Goal: Task Accomplishment & Management: Complete application form

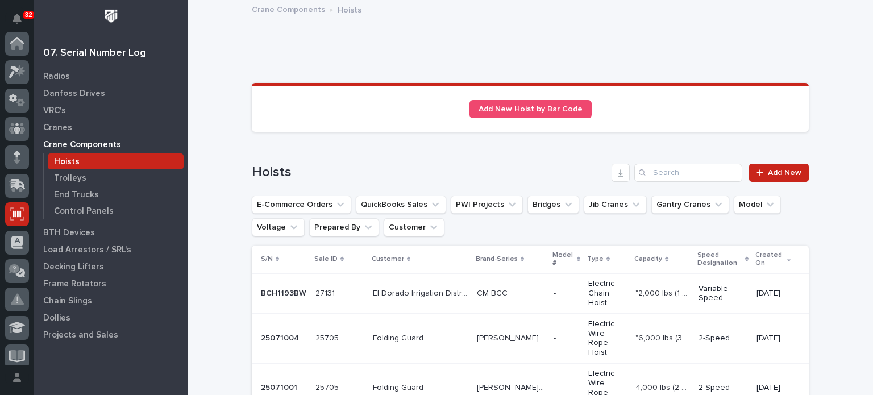
scroll to position [171, 0]
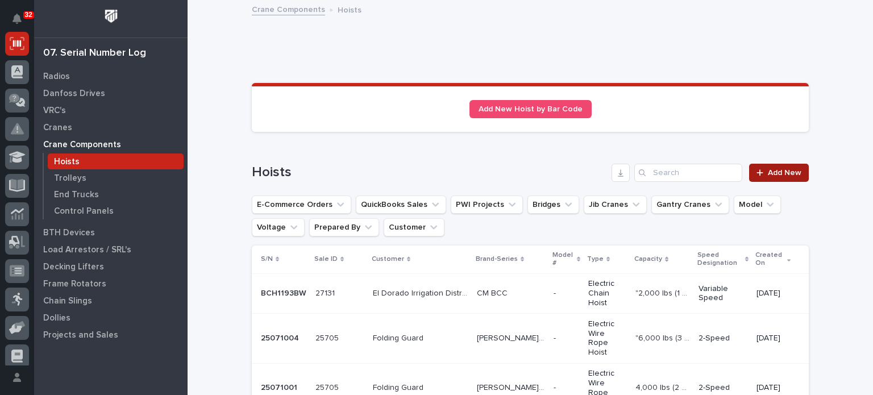
click at [789, 170] on span "Add New" at bounding box center [785, 173] width 34 height 8
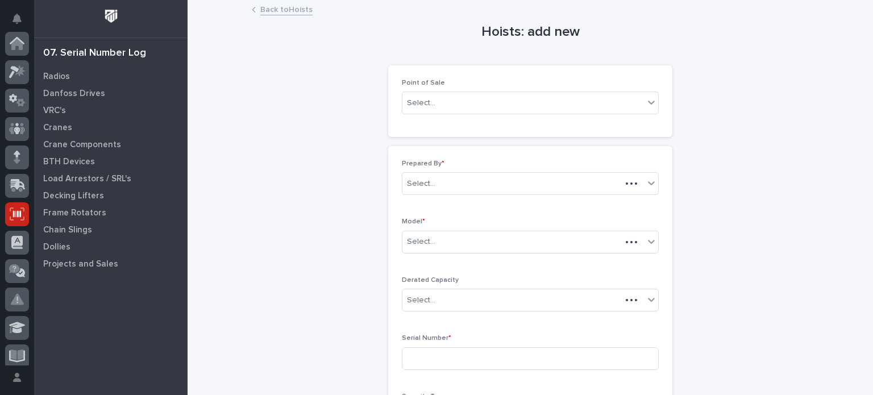
scroll to position [171, 0]
click at [565, 99] on div "Select..." at bounding box center [523, 103] width 242 height 19
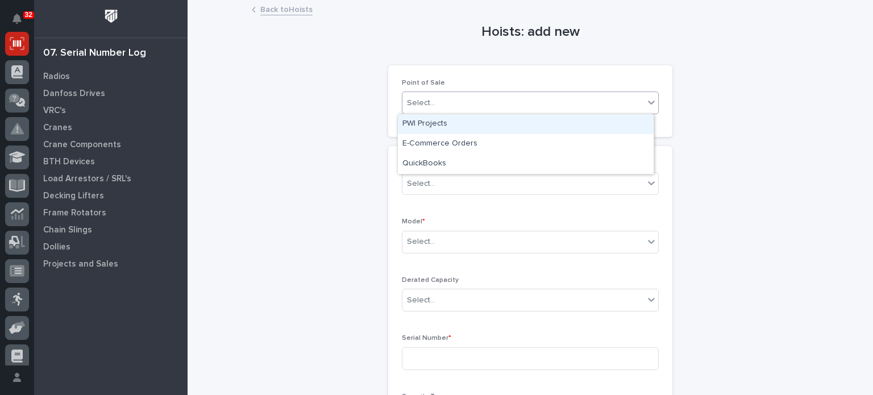
click at [564, 128] on div "PWI Projects" at bounding box center [526, 124] width 256 height 20
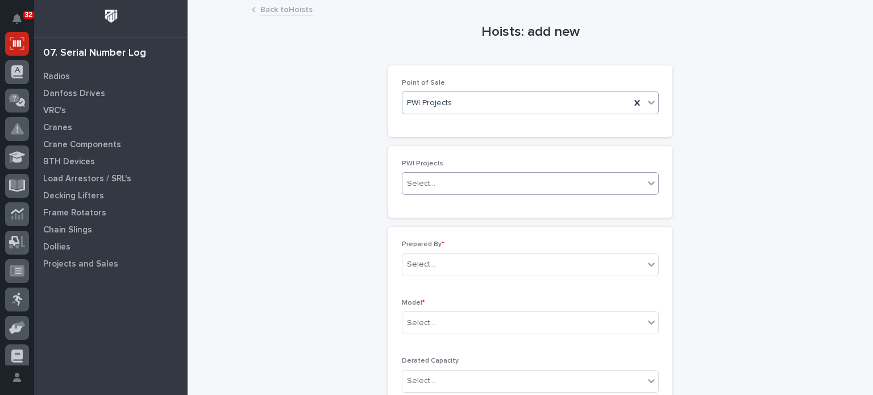
click at [522, 181] on div "Select..." at bounding box center [523, 183] width 242 height 19
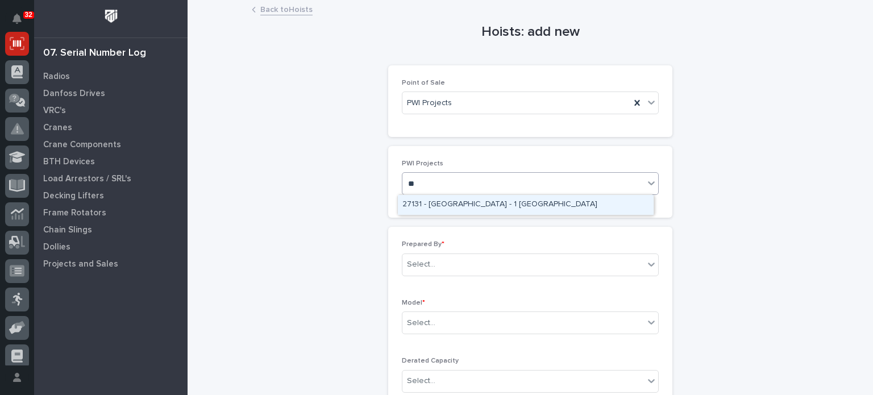
type input "*"
type input "*****"
click at [519, 206] on div "26117 - Steel Dynamics Inc - 10 Ton Crane System" at bounding box center [526, 205] width 256 height 20
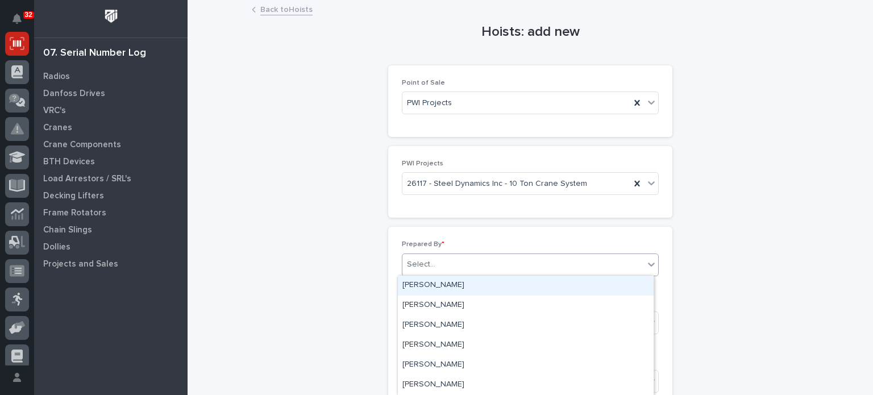
click at [539, 262] on div "Select..." at bounding box center [523, 264] width 242 height 19
type input "*******"
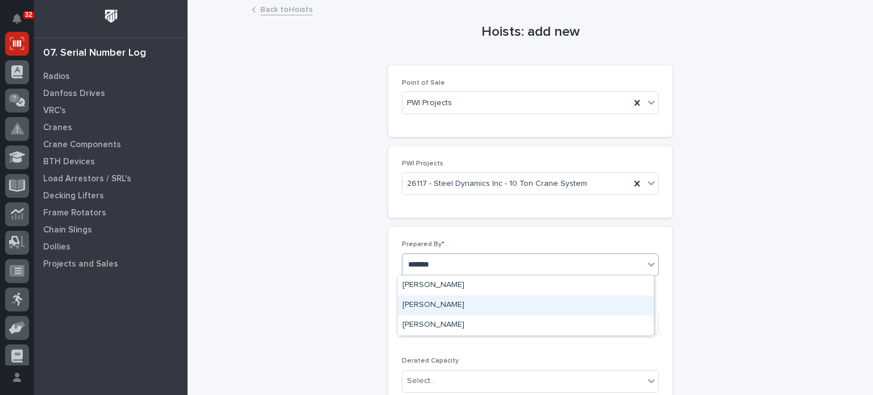
click at [534, 310] on div "Patrick Briar" at bounding box center [526, 306] width 256 height 20
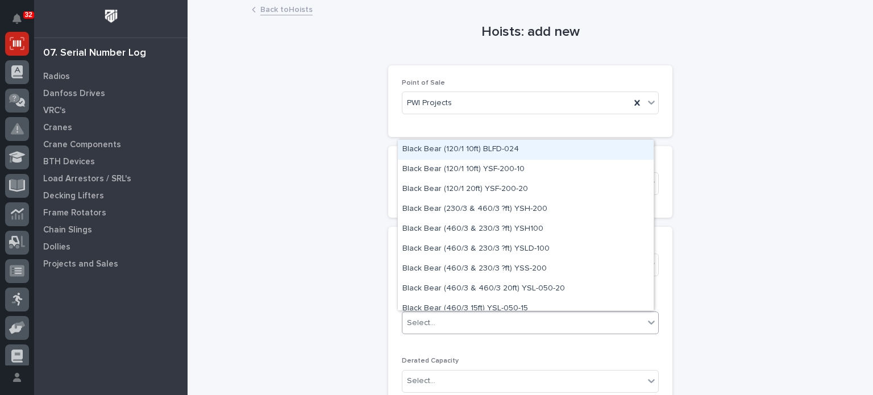
click at [524, 330] on div "Select..." at bounding box center [523, 323] width 242 height 19
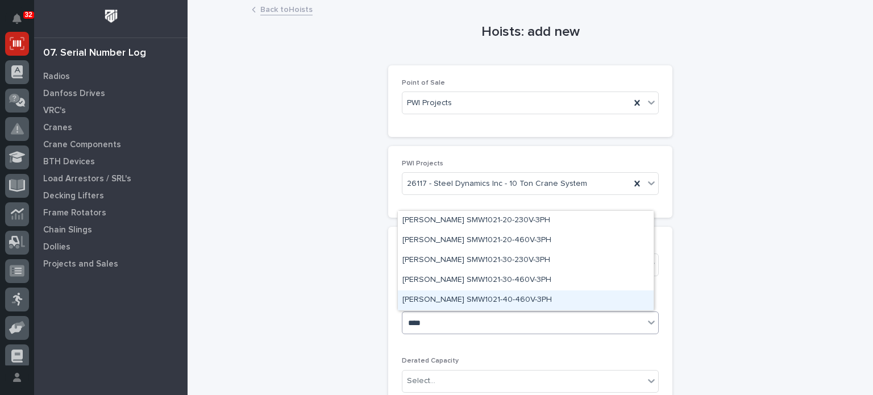
type input "****"
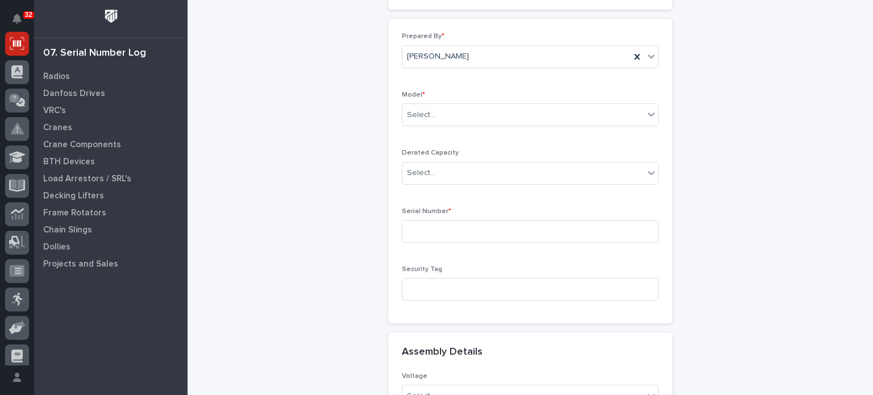
scroll to position [207, 0]
click at [570, 236] on input at bounding box center [530, 232] width 257 height 23
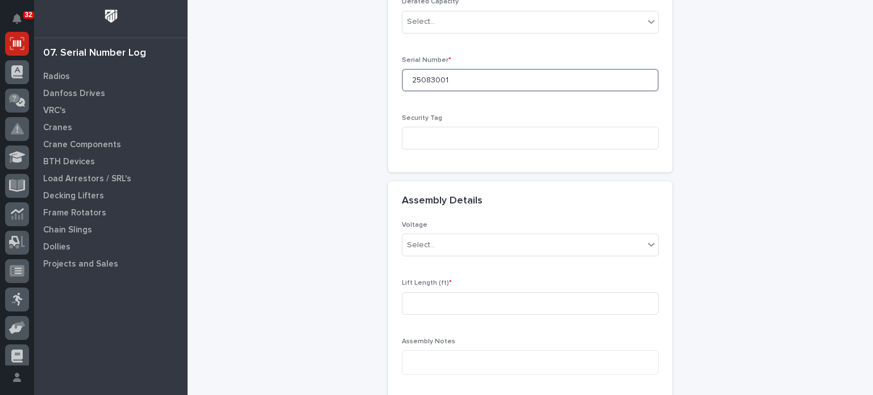
scroll to position [359, 0]
type input "25083001"
click at [650, 239] on icon at bounding box center [651, 244] width 11 height 11
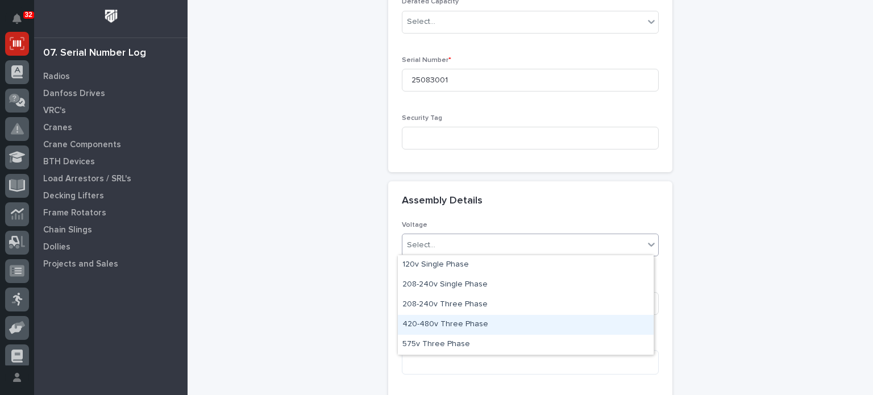
click at [617, 331] on div "420-480v Three Phase" at bounding box center [526, 325] width 256 height 20
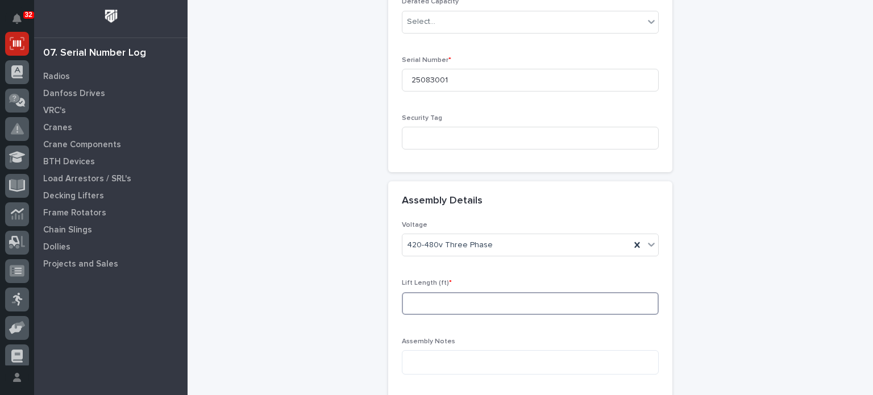
click at [593, 300] on input at bounding box center [530, 303] width 257 height 23
type input "50"
click at [723, 346] on div "Hoists: add new Loading... Saving… Loading... Saving… Loading... Saving… Point …" at bounding box center [530, 62] width 557 height 841
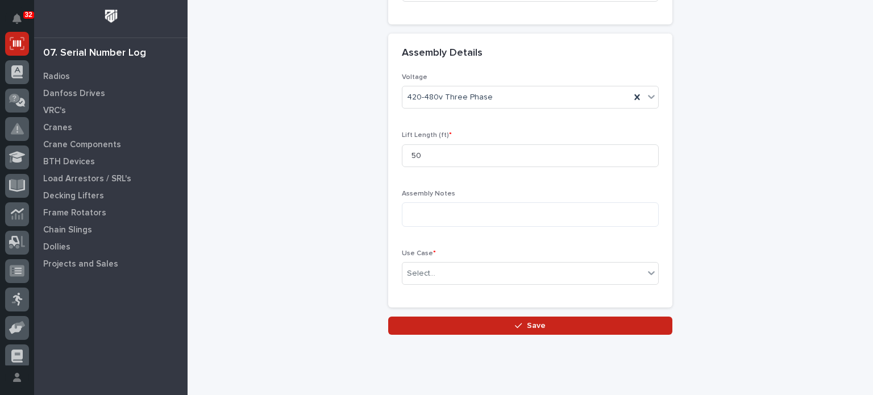
scroll to position [534, 0]
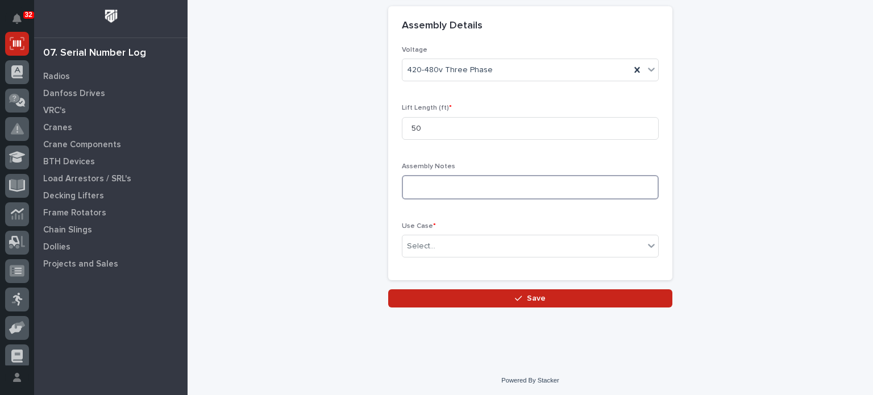
click at [590, 184] on textarea at bounding box center [530, 187] width 257 height 24
type textarea "**********"
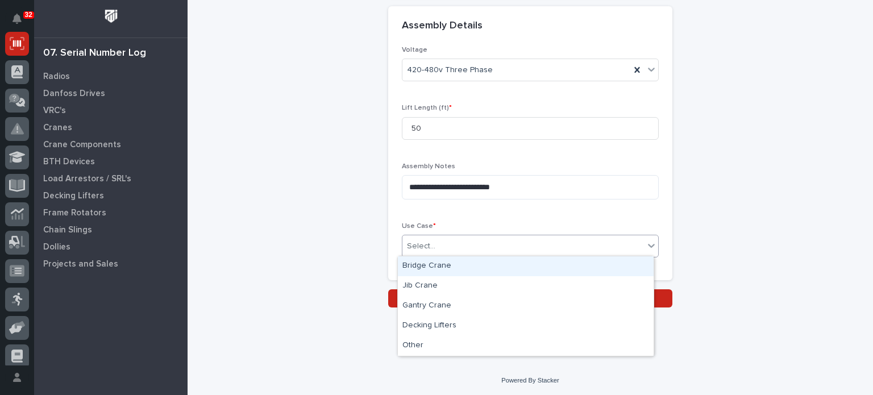
click at [650, 244] on icon at bounding box center [651, 245] width 11 height 11
click at [629, 266] on div "Bridge Crane" at bounding box center [526, 266] width 256 height 20
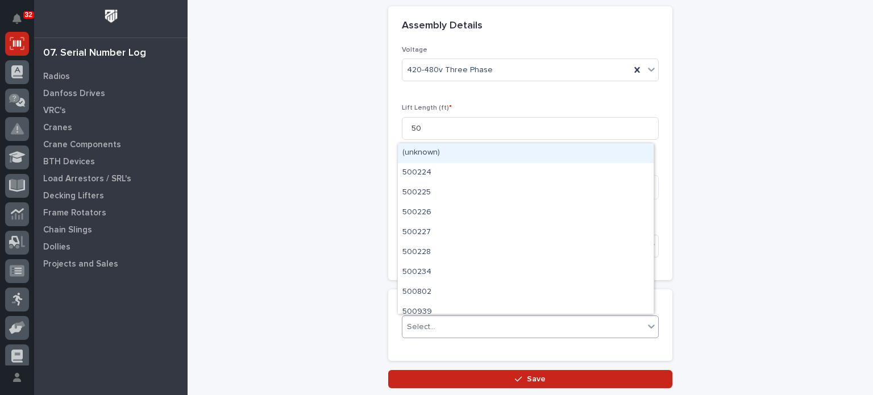
click at [463, 330] on div "Select..." at bounding box center [523, 327] width 242 height 19
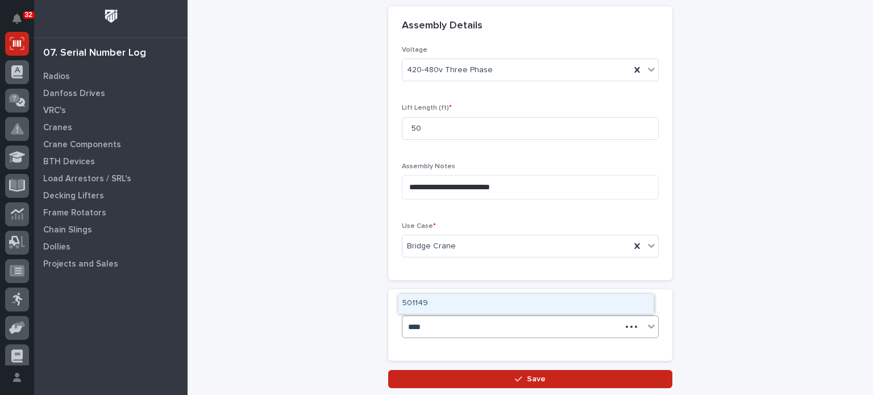
type input "*****"
click at [459, 302] on div "BCR11498" at bounding box center [526, 304] width 256 height 20
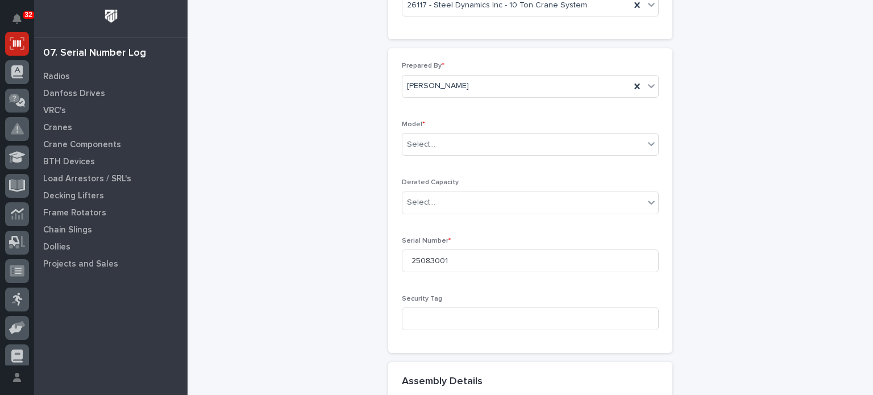
scroll to position [178, 0]
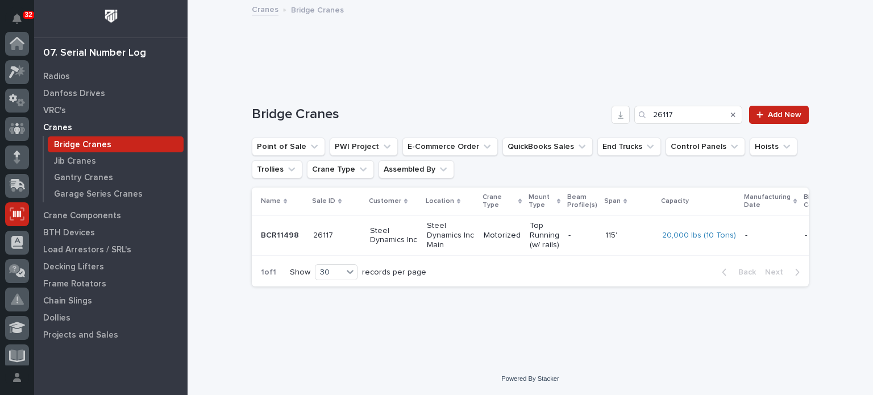
scroll to position [171, 0]
